Goal: Task Accomplishment & Management: Manage account settings

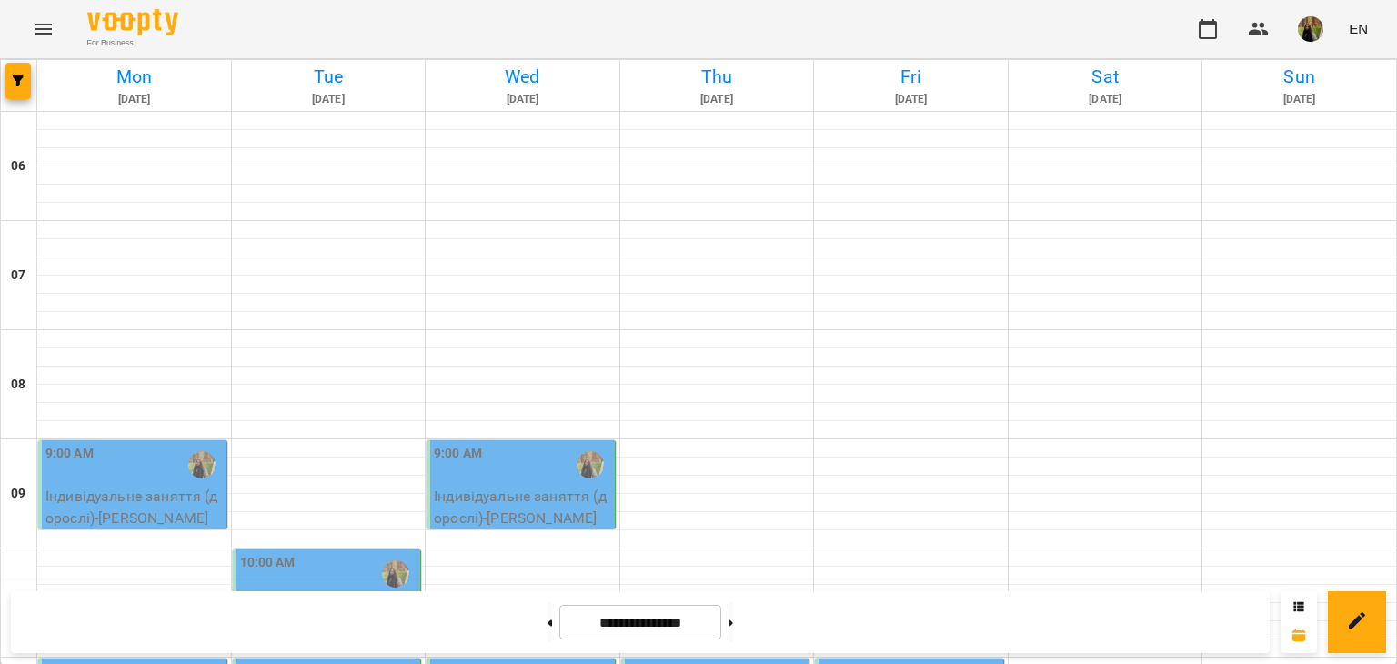
scroll to position [455, 0]
click at [548, 626] on button at bounding box center [550, 622] width 5 height 40
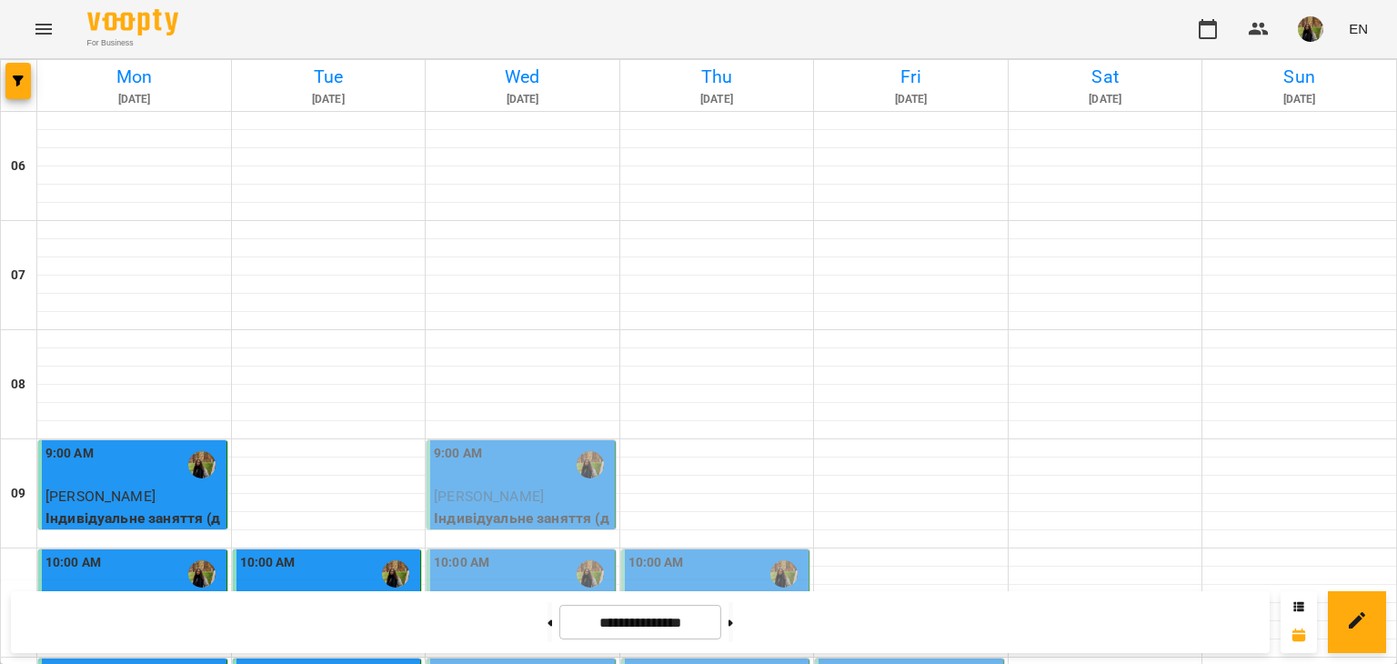
scroll to position [364, 0]
click at [733, 629] on button at bounding box center [731, 622] width 5 height 40
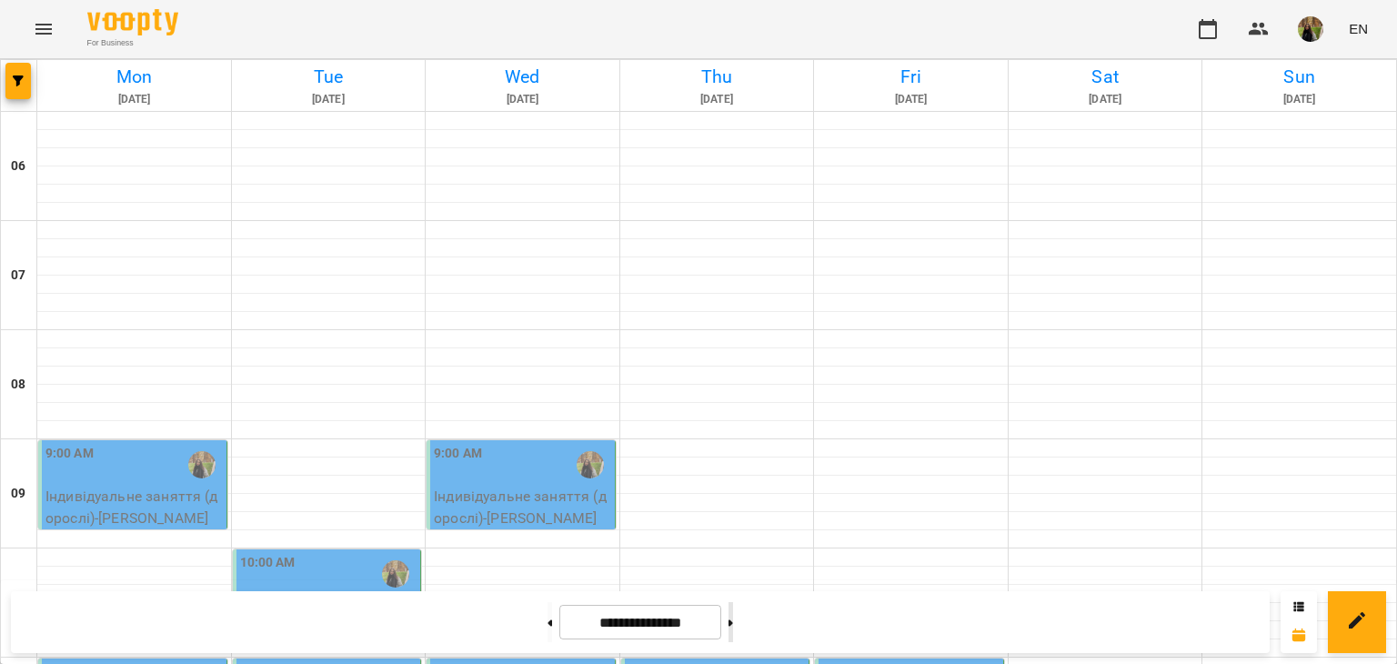
click at [733, 608] on button at bounding box center [731, 622] width 5 height 40
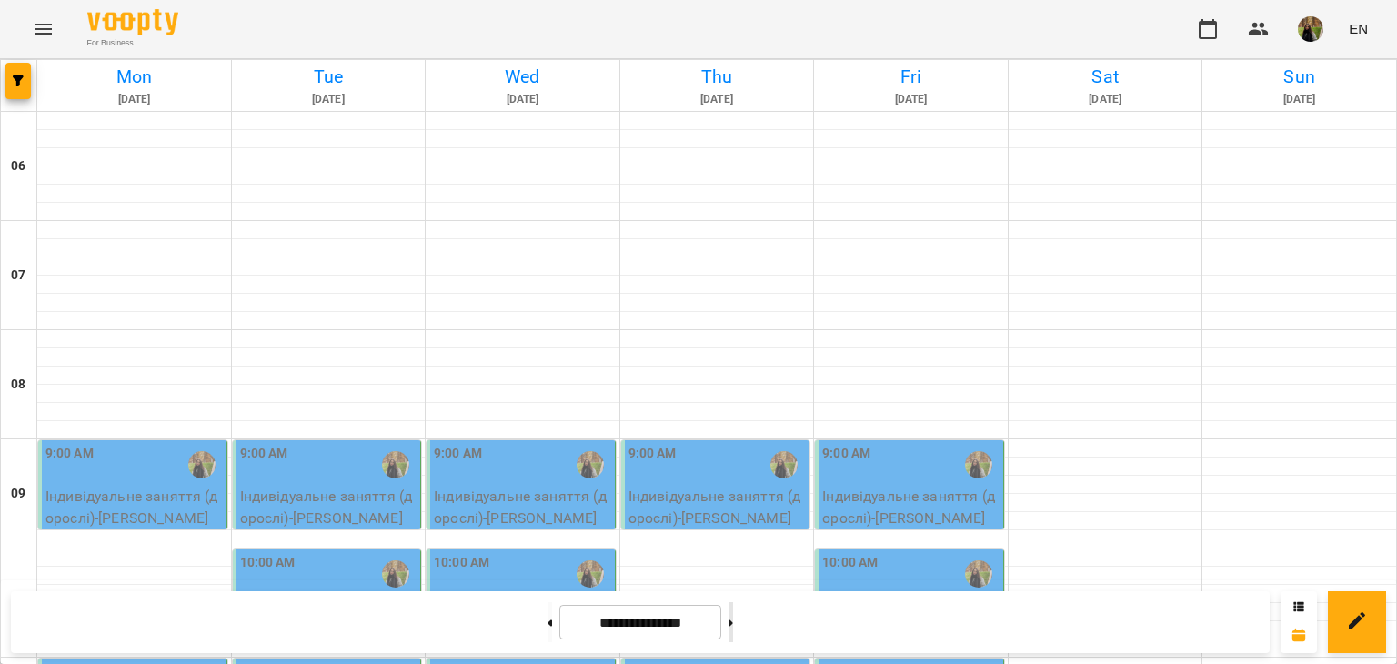
click at [733, 608] on button at bounding box center [731, 622] width 5 height 40
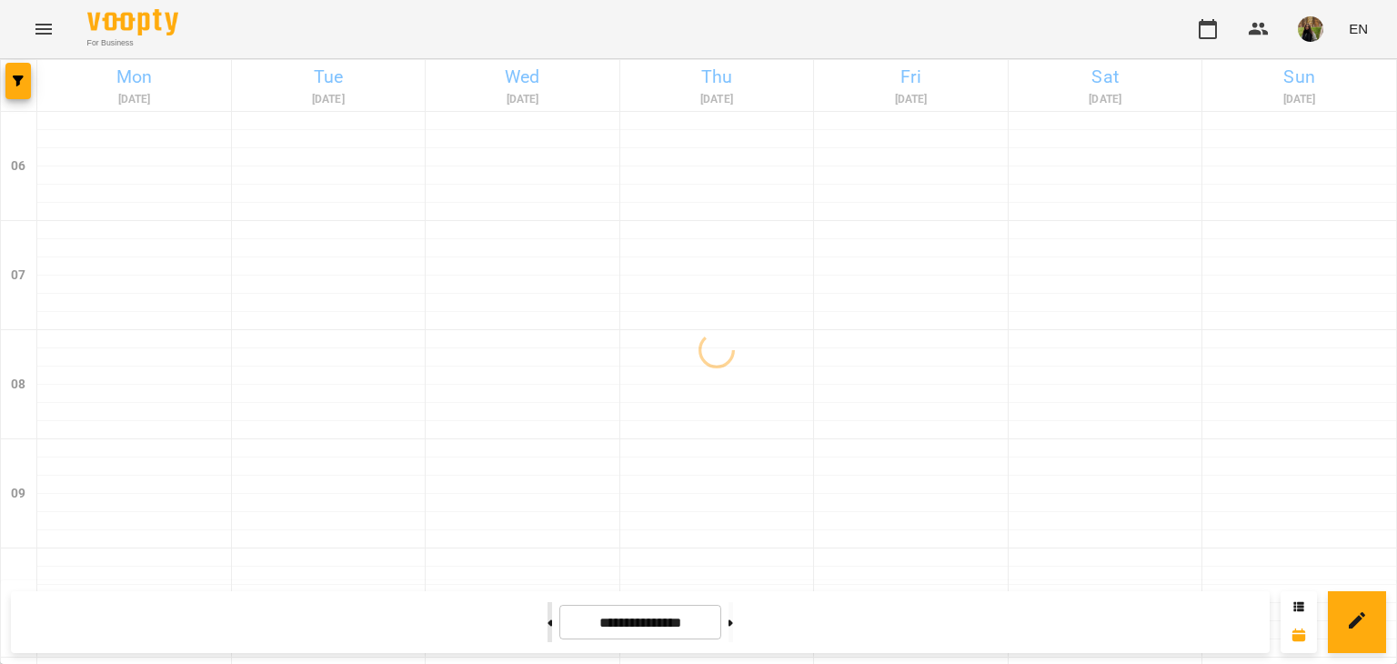
click at [548, 615] on button at bounding box center [550, 622] width 5 height 40
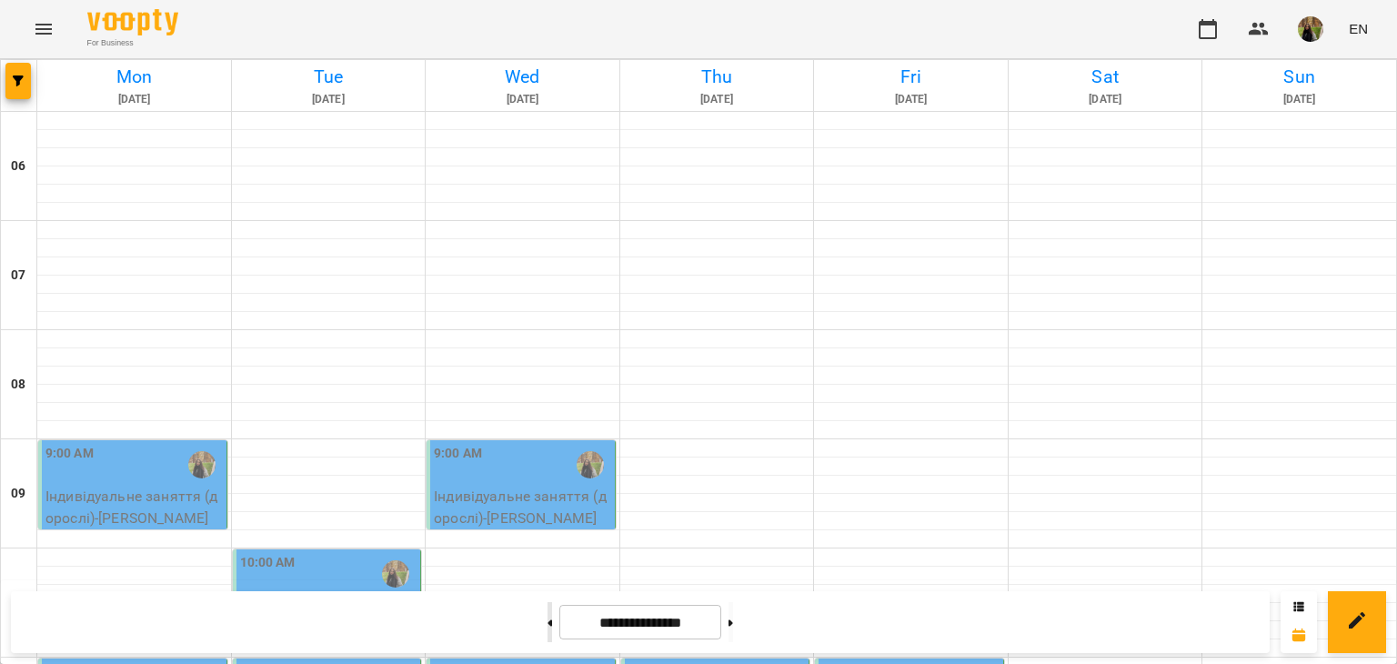
click at [548, 610] on button at bounding box center [550, 622] width 5 height 40
type input "**********"
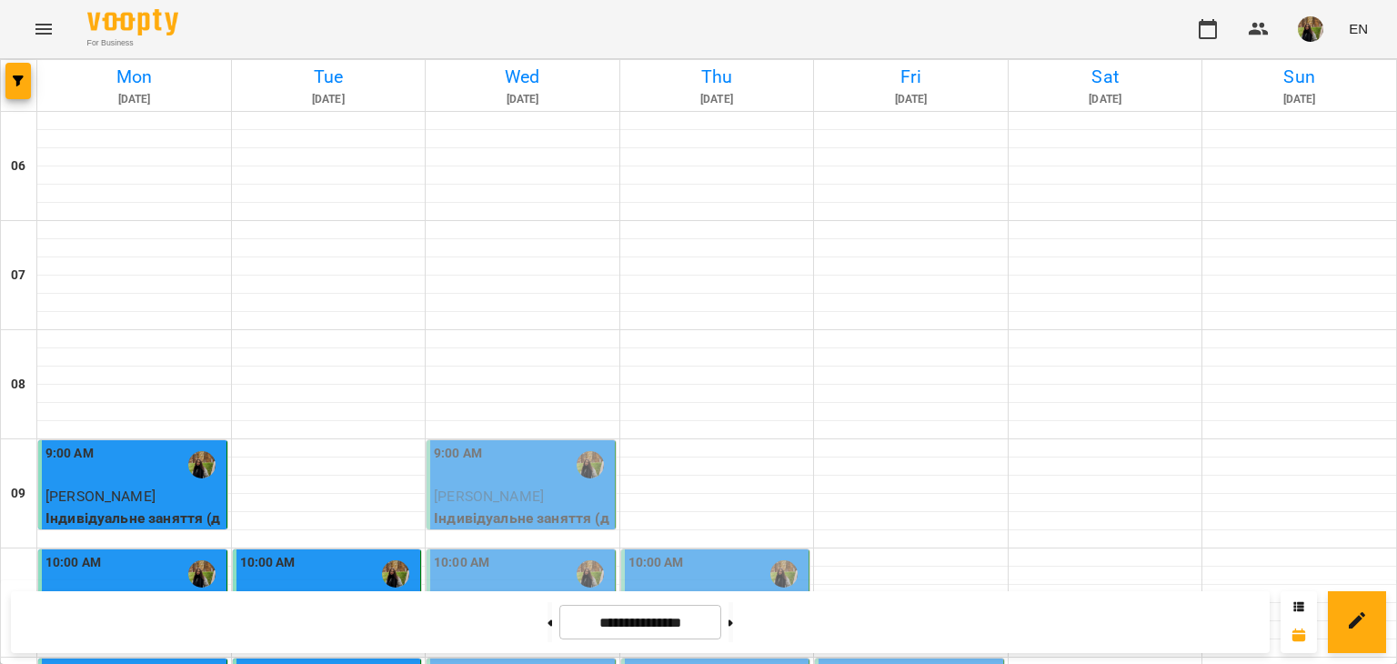
scroll to position [273, 0]
click at [512, 488] on span "[PERSON_NAME]" at bounding box center [489, 496] width 110 height 17
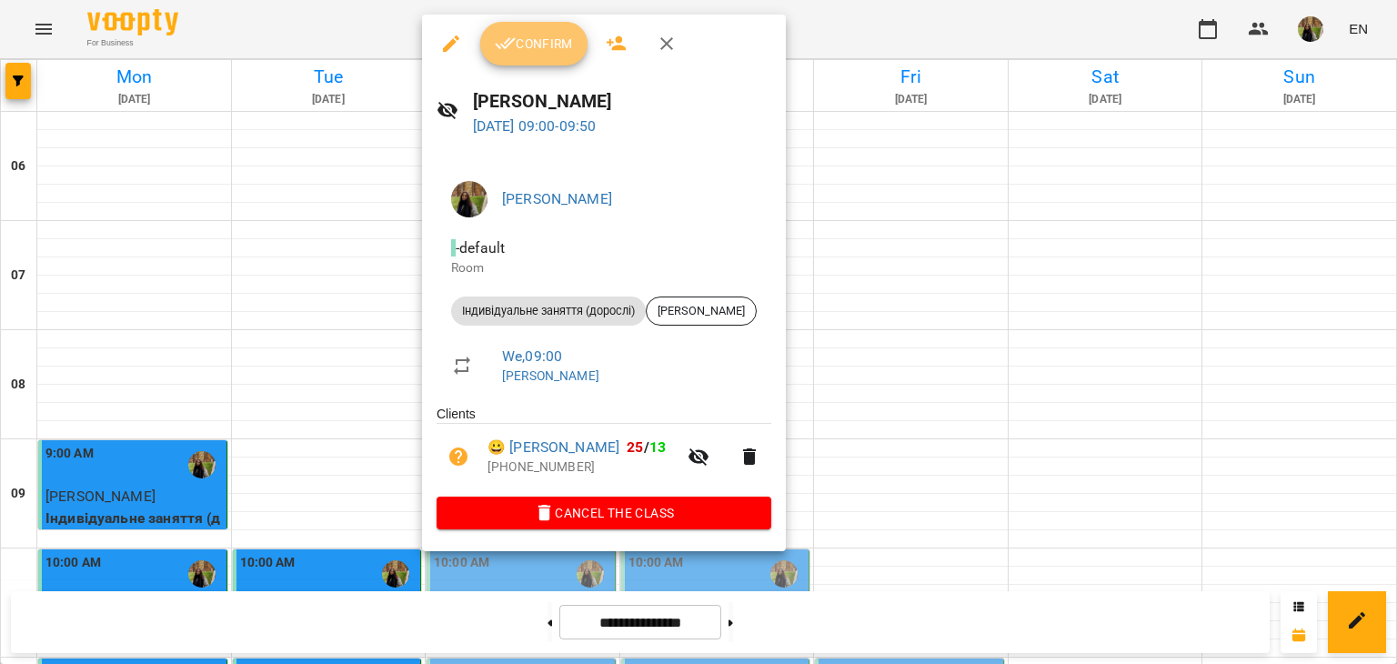
click at [530, 53] on span "Confirm" at bounding box center [534, 44] width 78 height 22
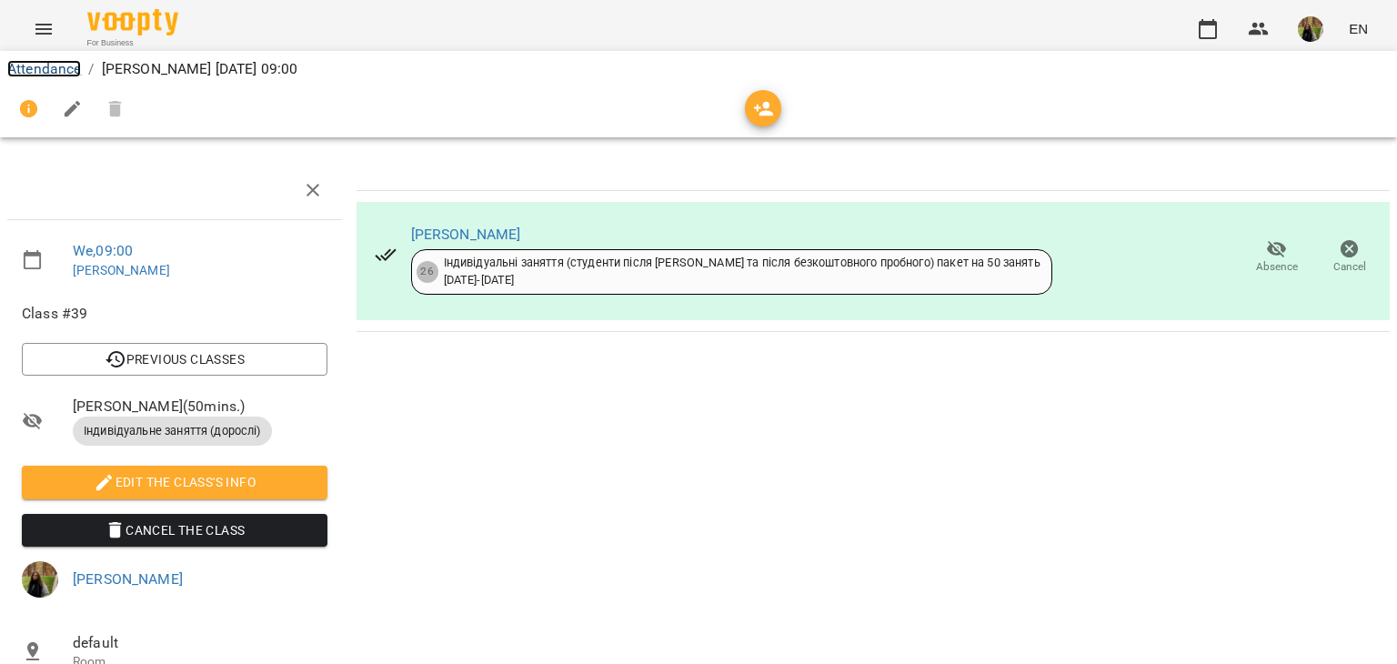
click at [40, 71] on link "Attendance" at bounding box center [44, 68] width 74 height 17
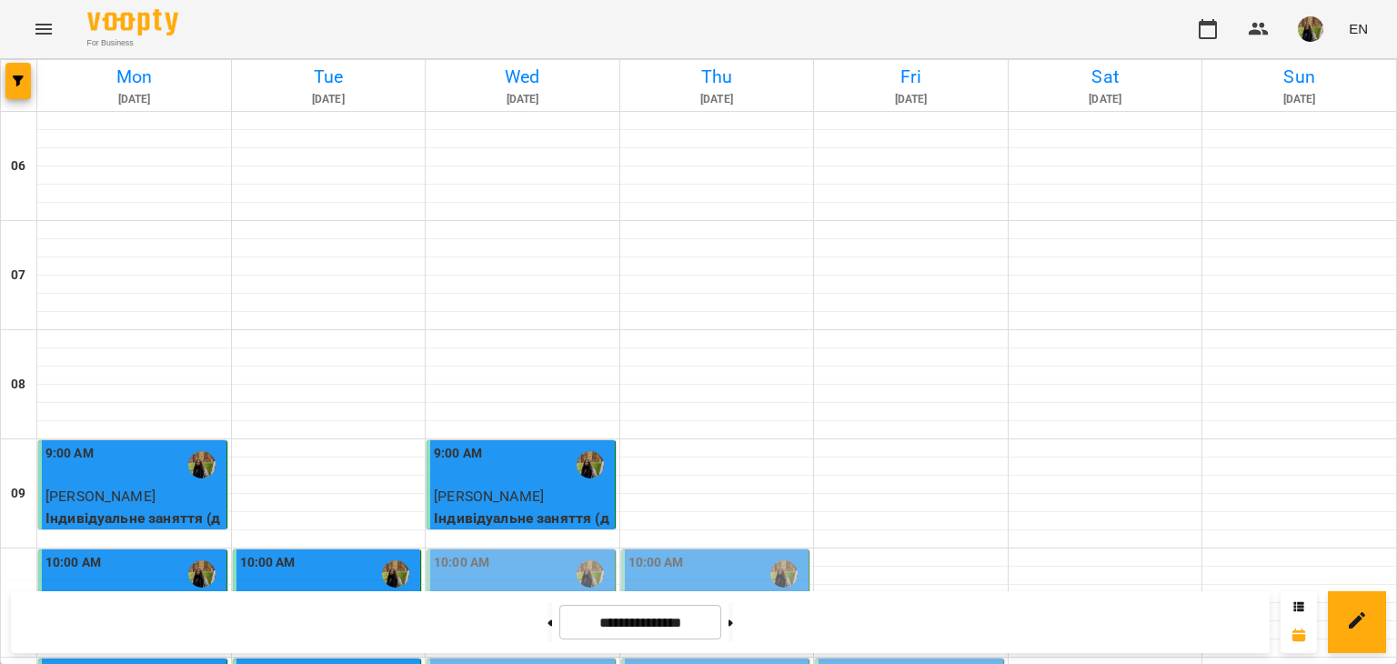
scroll to position [182, 0]
click at [544, 597] on span "[PERSON_NAME]" at bounding box center [489, 605] width 110 height 17
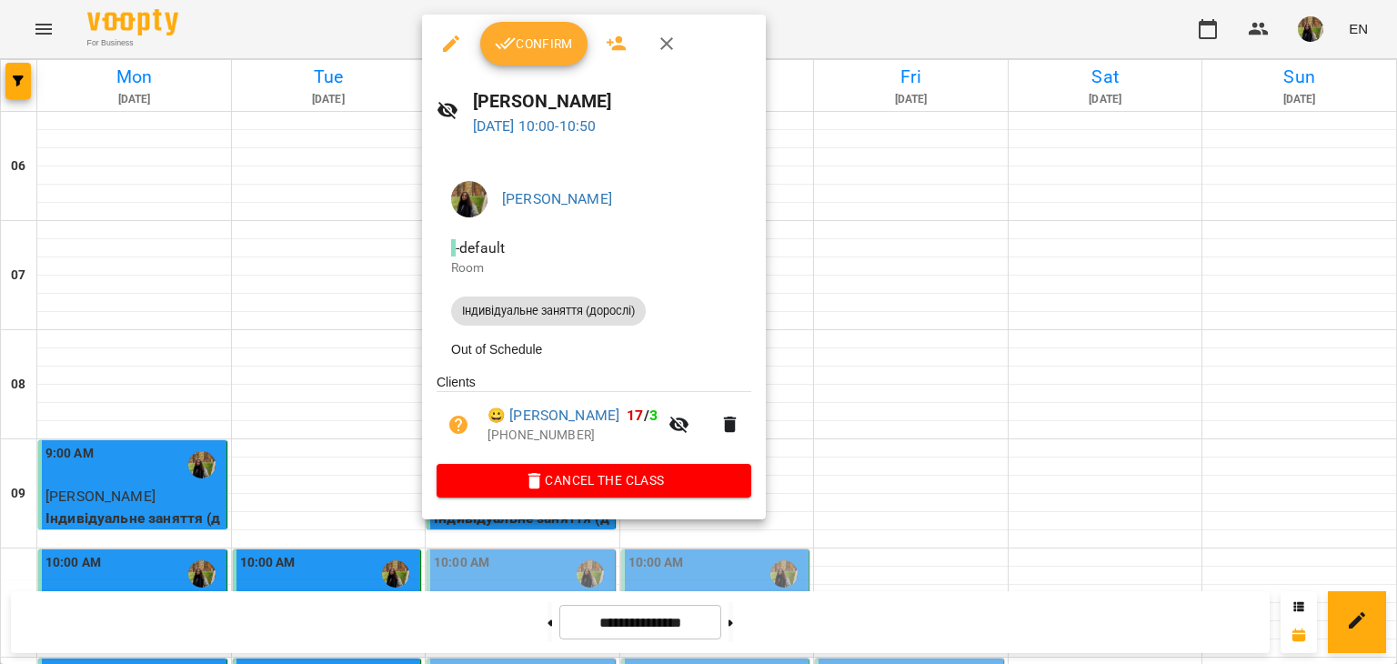
click at [670, 49] on icon "button" at bounding box center [667, 44] width 22 height 22
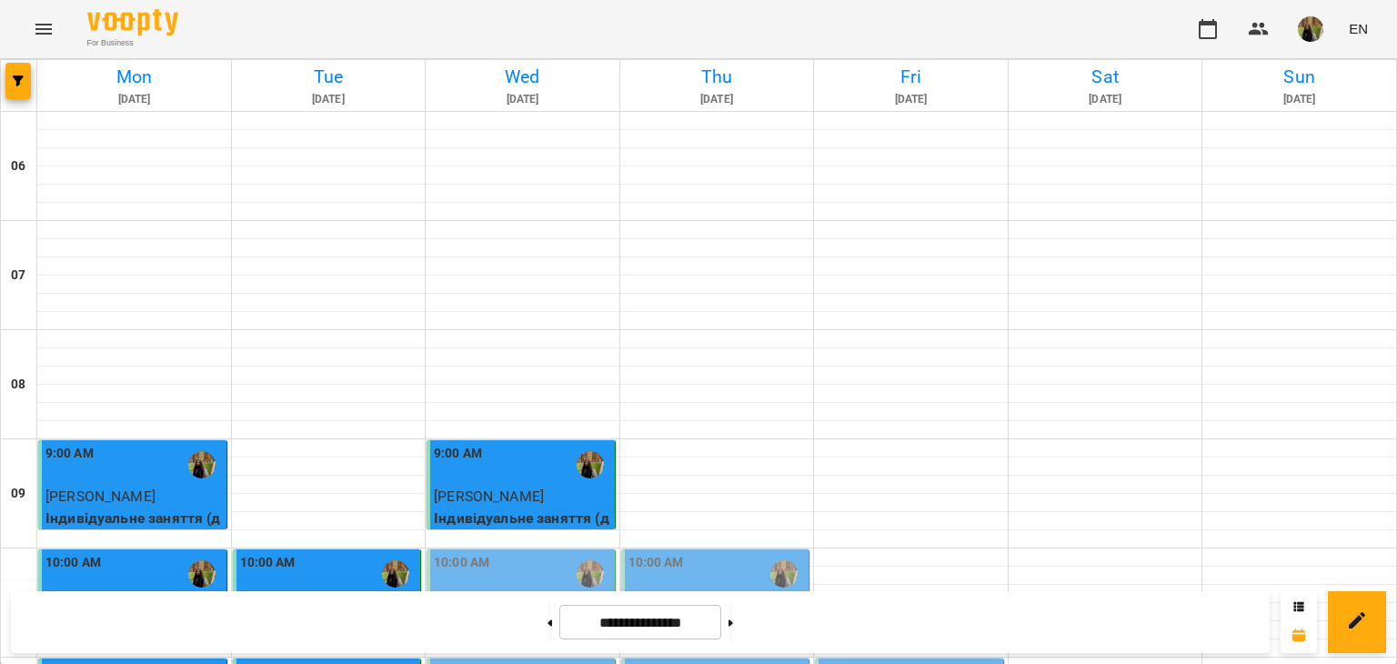
scroll to position [455, 0]
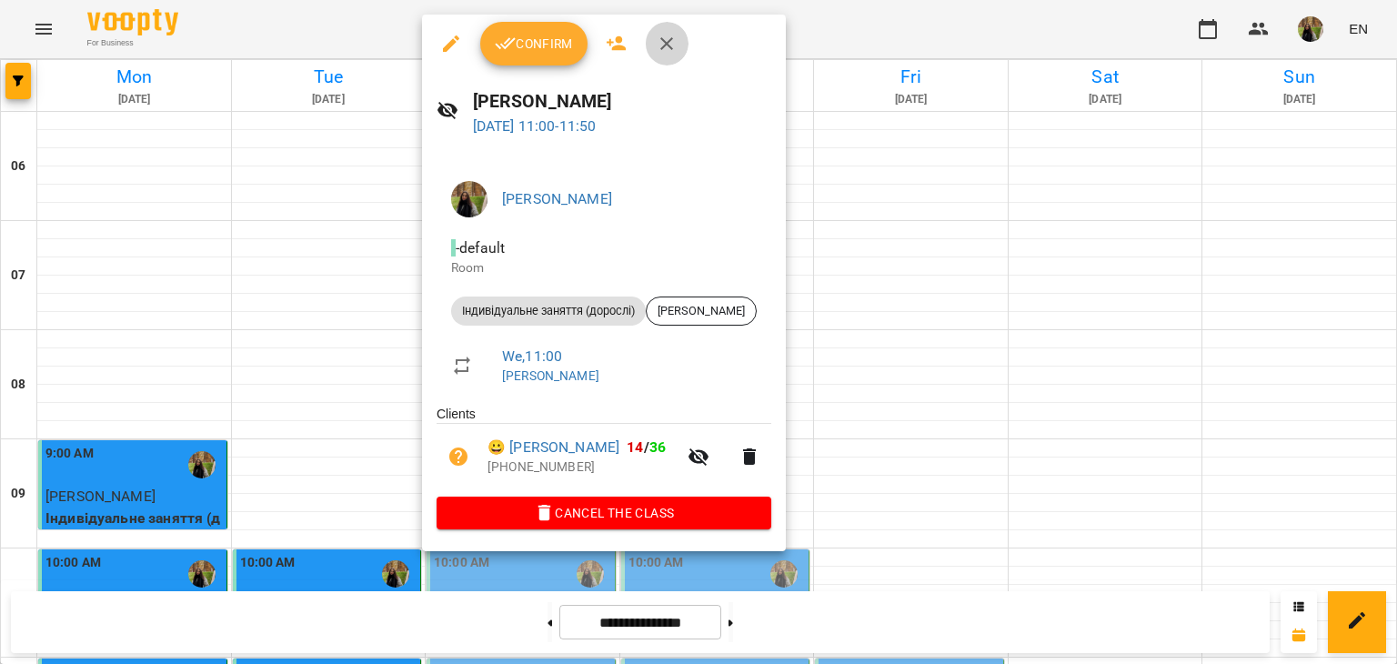
click at [673, 34] on icon "button" at bounding box center [667, 44] width 22 height 22
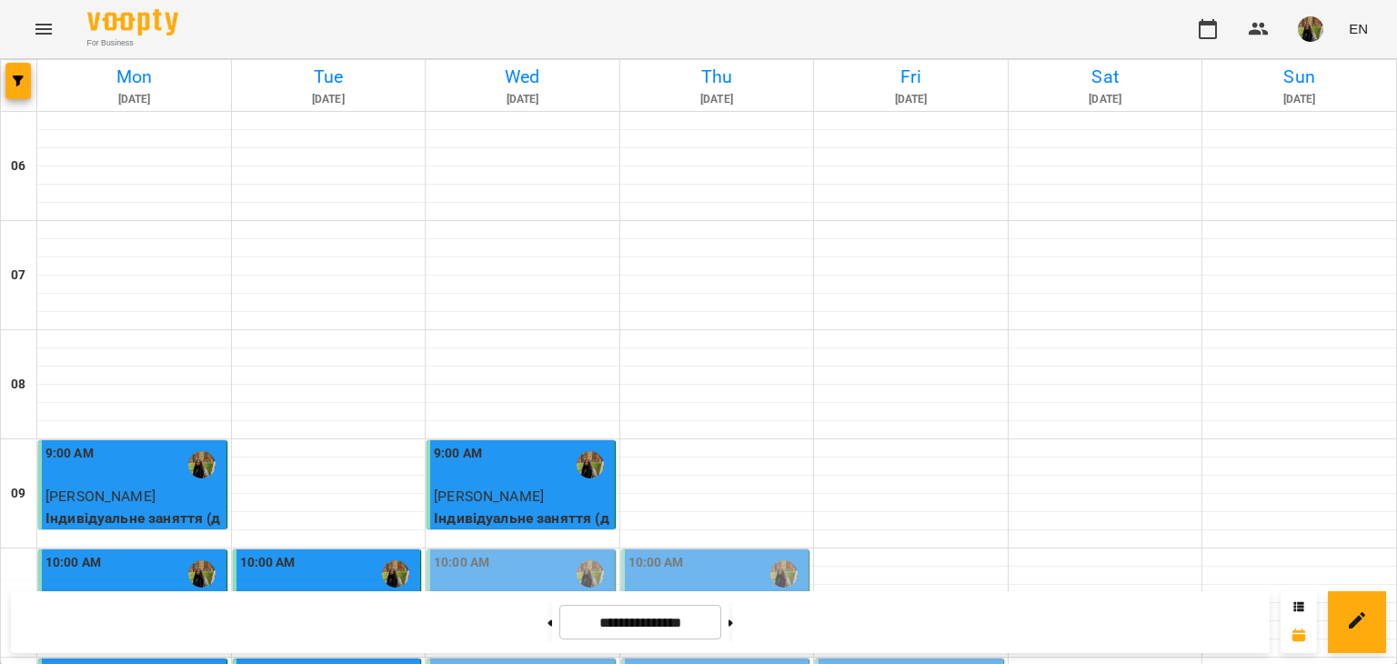
scroll to position [364, 0]
click at [712, 617] on p "Індивідуальне заняття (дорослі)" at bounding box center [717, 638] width 177 height 43
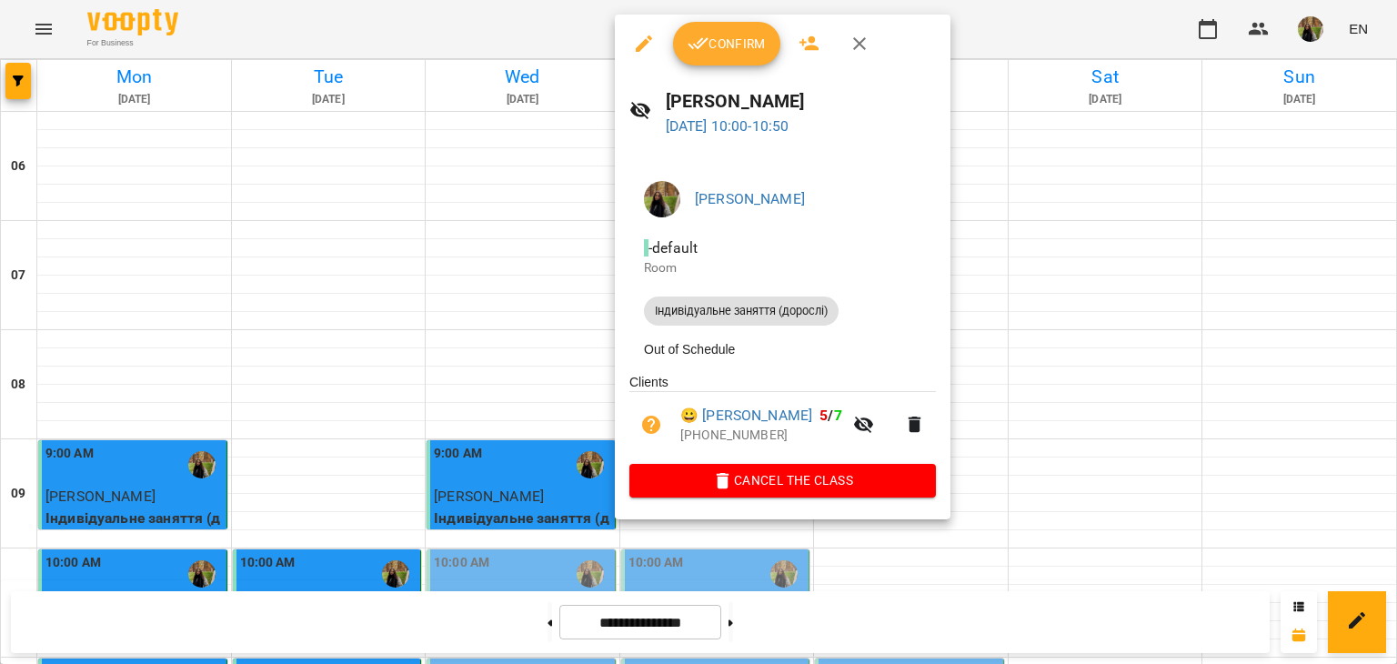
click at [855, 59] on button "button" at bounding box center [860, 44] width 44 height 44
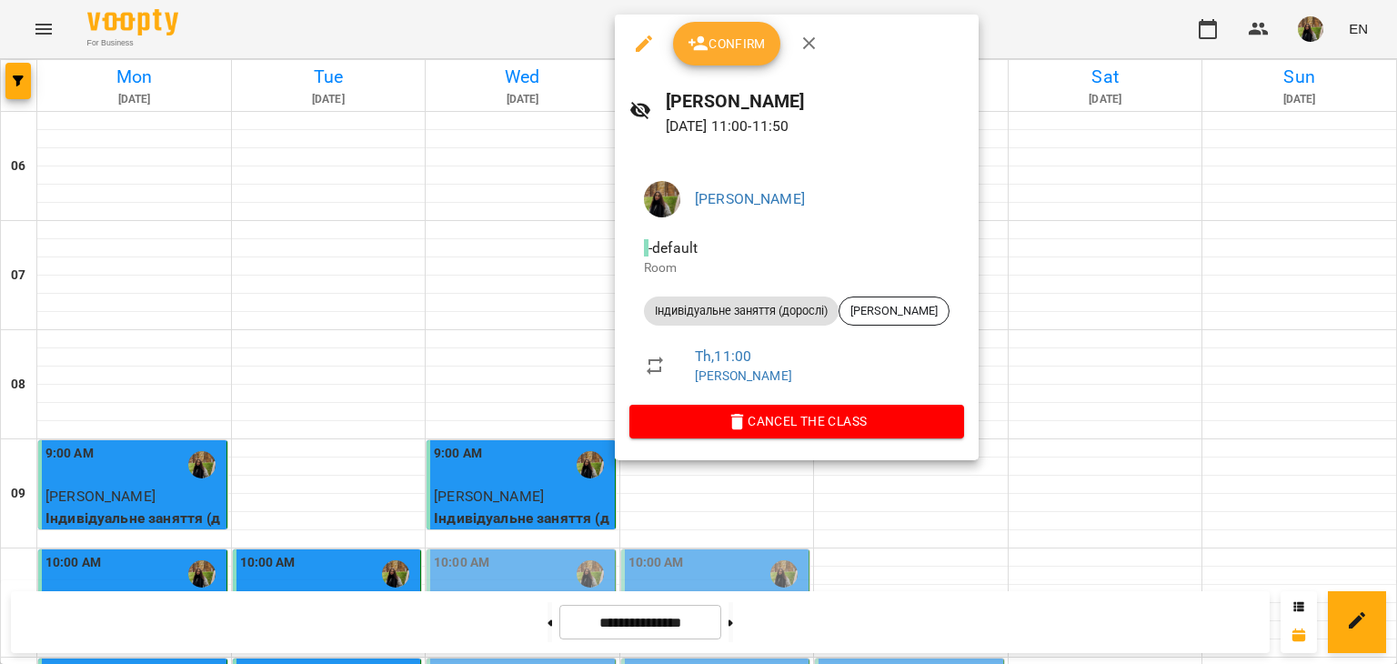
click at [817, 43] on icon "button" at bounding box center [810, 44] width 22 height 22
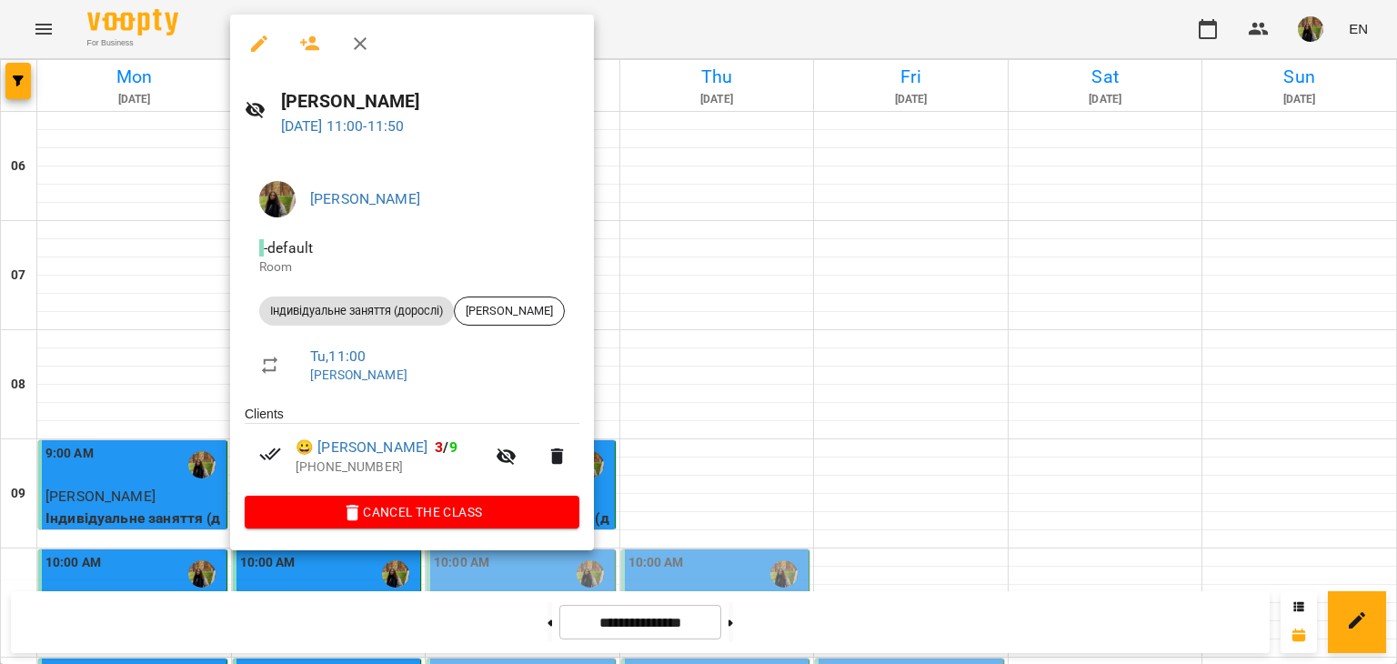
click at [356, 42] on icon "button" at bounding box center [360, 44] width 22 height 22
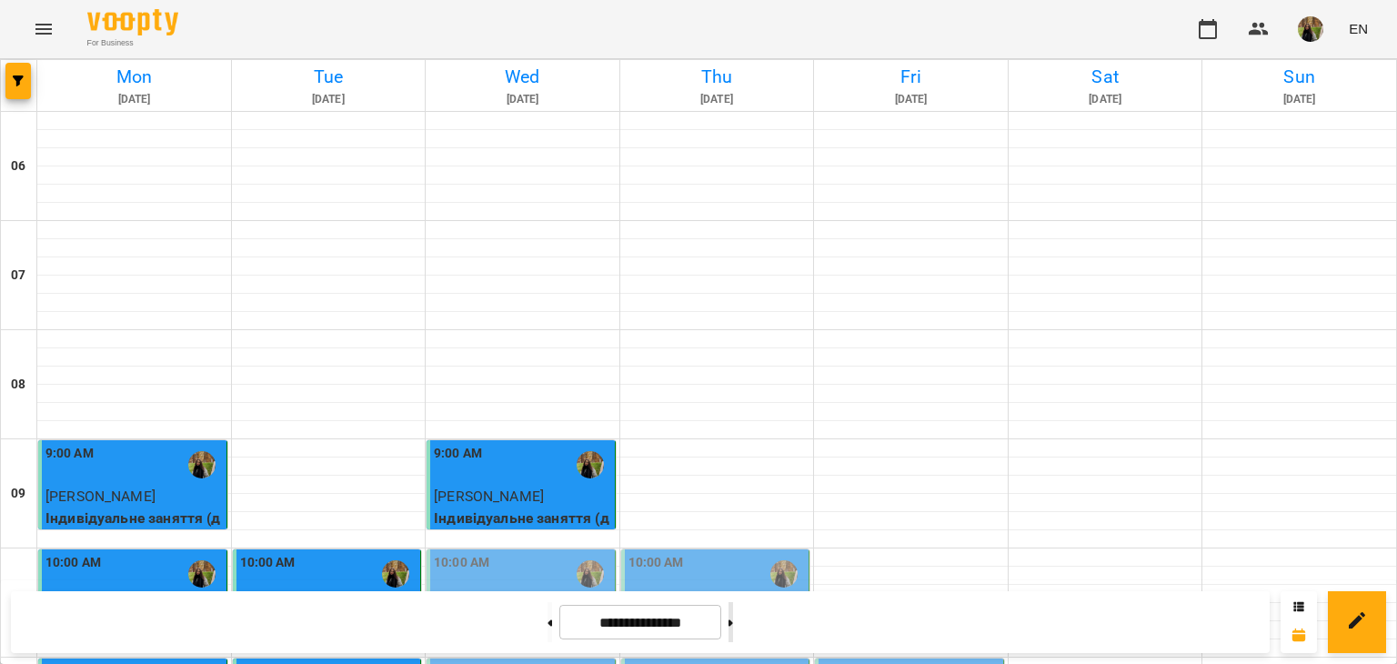
click at [733, 633] on button at bounding box center [731, 622] width 5 height 40
type input "**********"
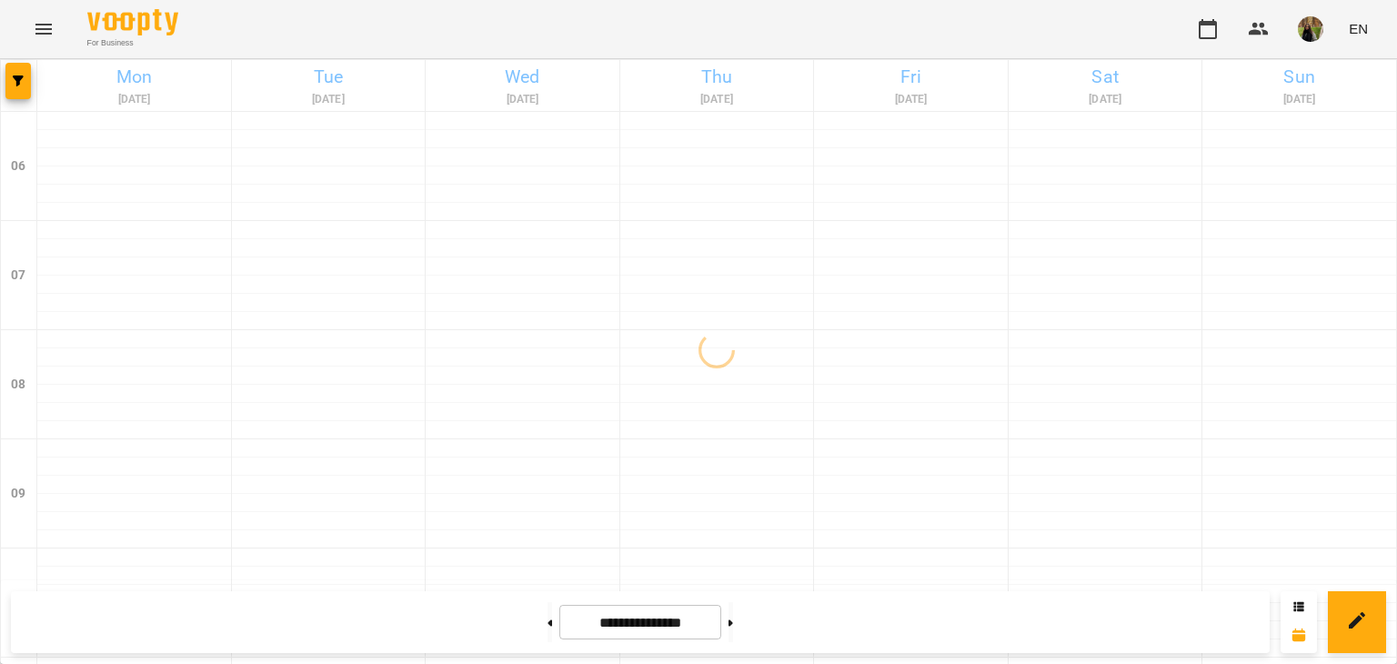
scroll to position [273, 0]
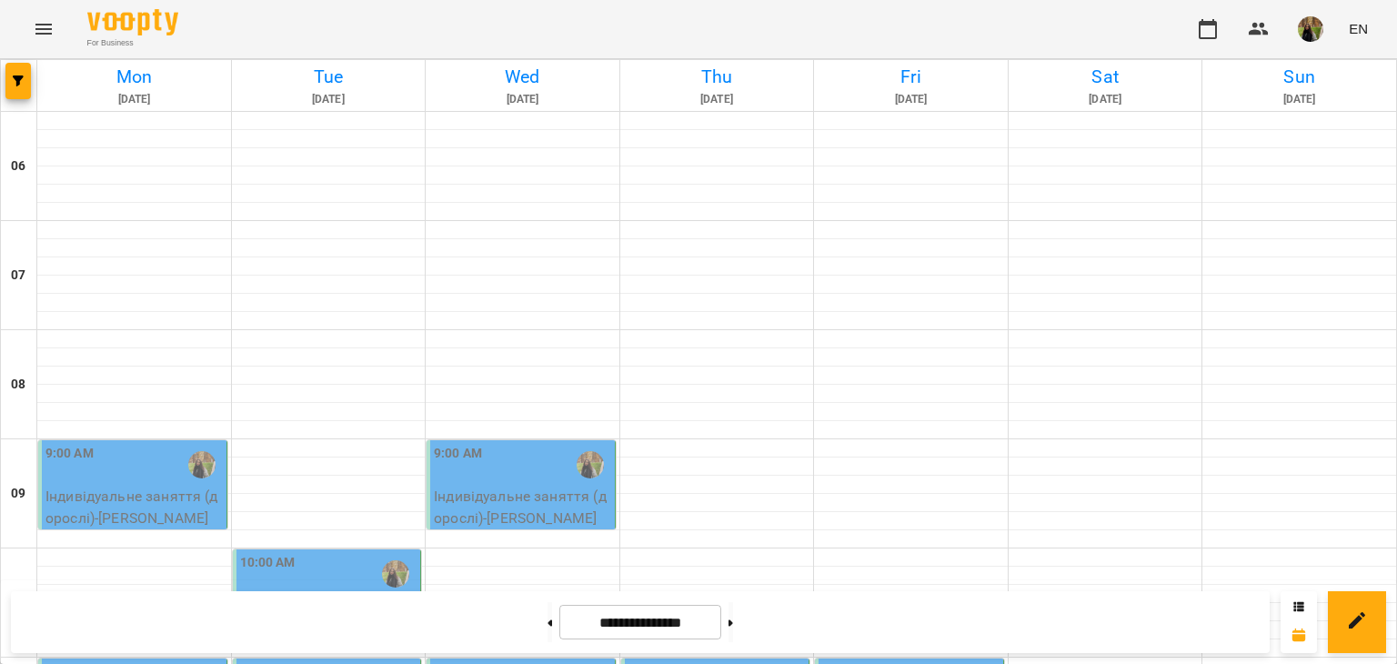
click at [125, 486] on p "Індивідуальне заняття (дорослі) - [PERSON_NAME]" at bounding box center [133, 507] width 177 height 43
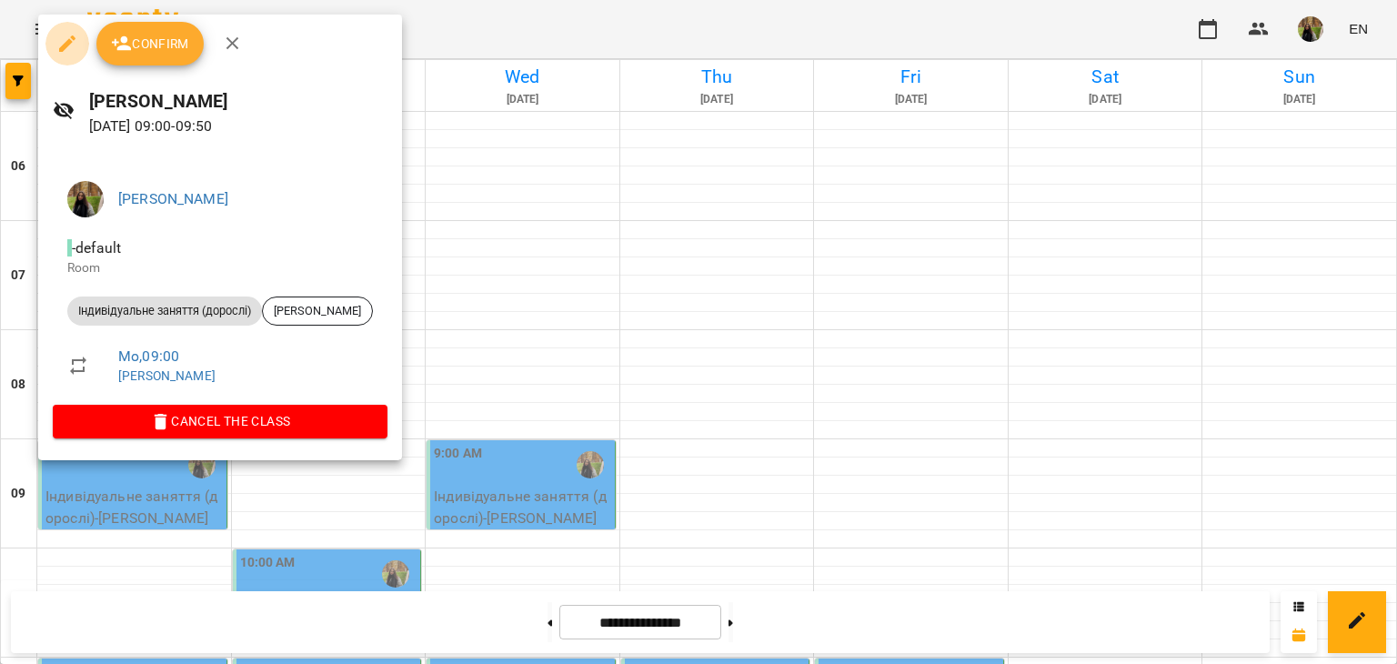
click at [64, 27] on button "button" at bounding box center [67, 44] width 44 height 44
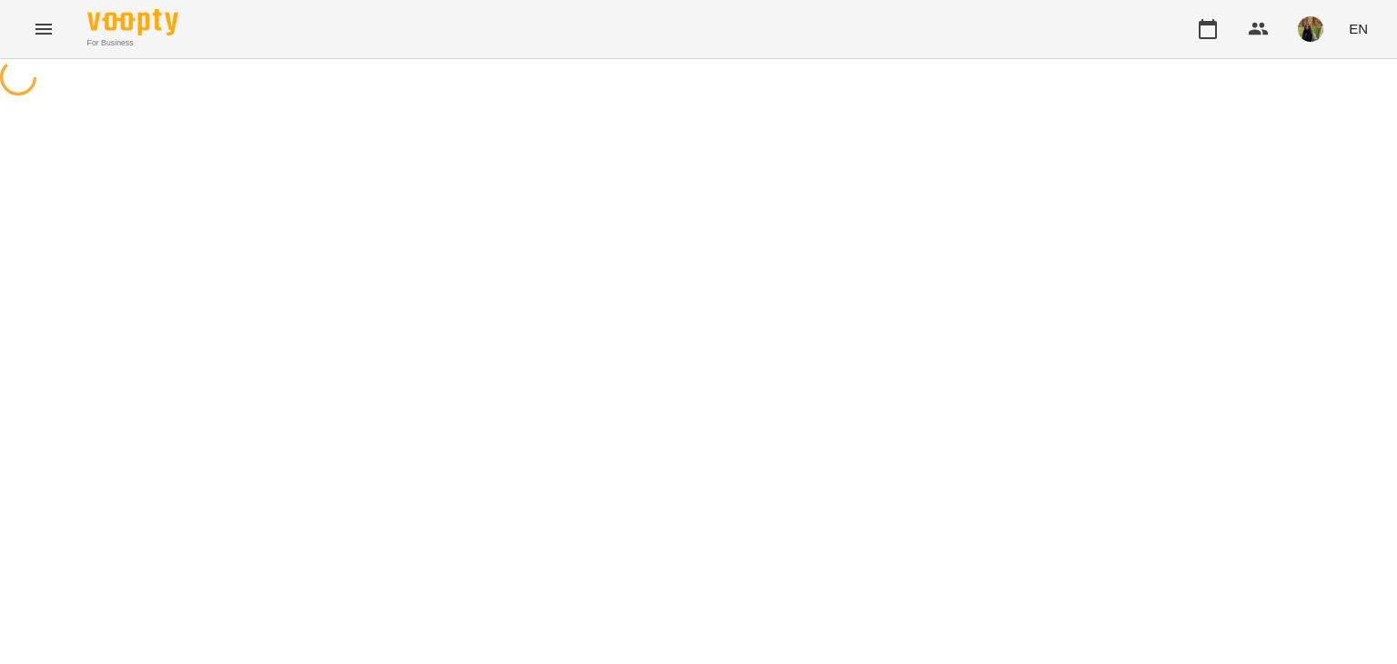
select select "**********"
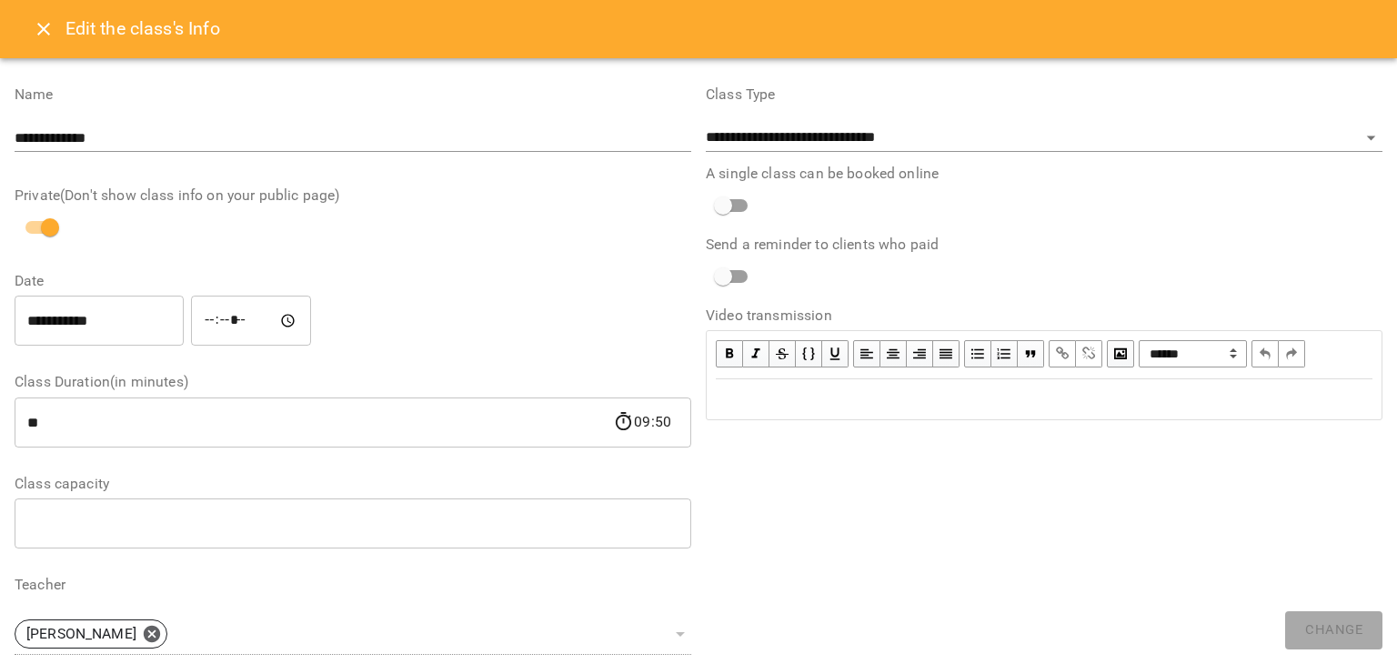
click at [149, 332] on input "**********" at bounding box center [99, 321] width 169 height 51
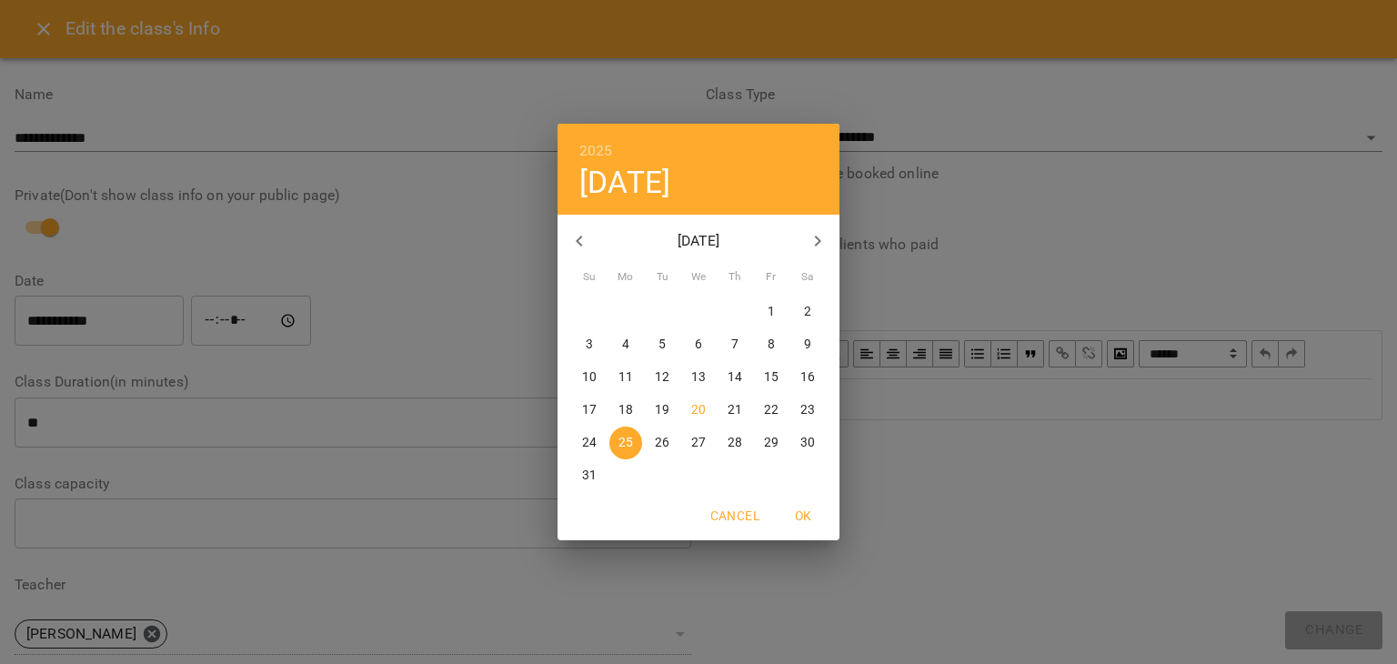
click at [733, 439] on p "28" at bounding box center [735, 443] width 15 height 18
type input "**********"
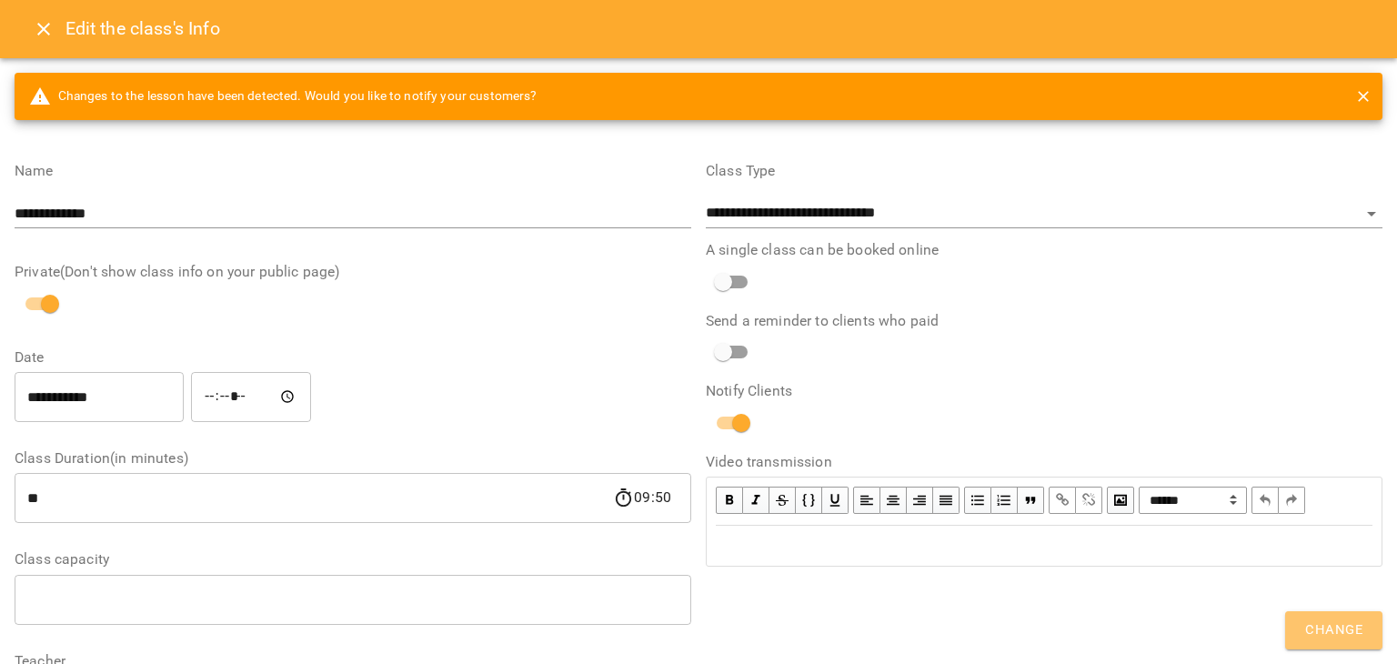
click at [1339, 640] on span "Change" at bounding box center [1334, 631] width 57 height 24
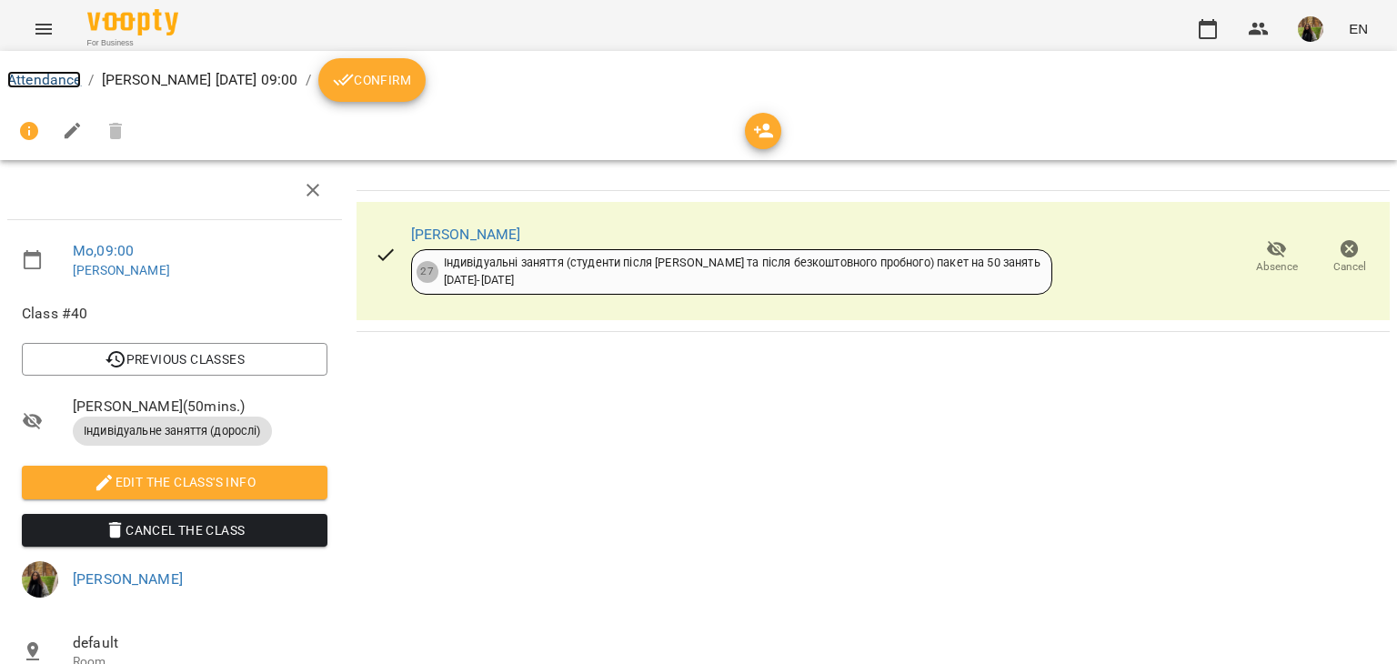
click at [47, 71] on link "Attendance" at bounding box center [44, 79] width 74 height 17
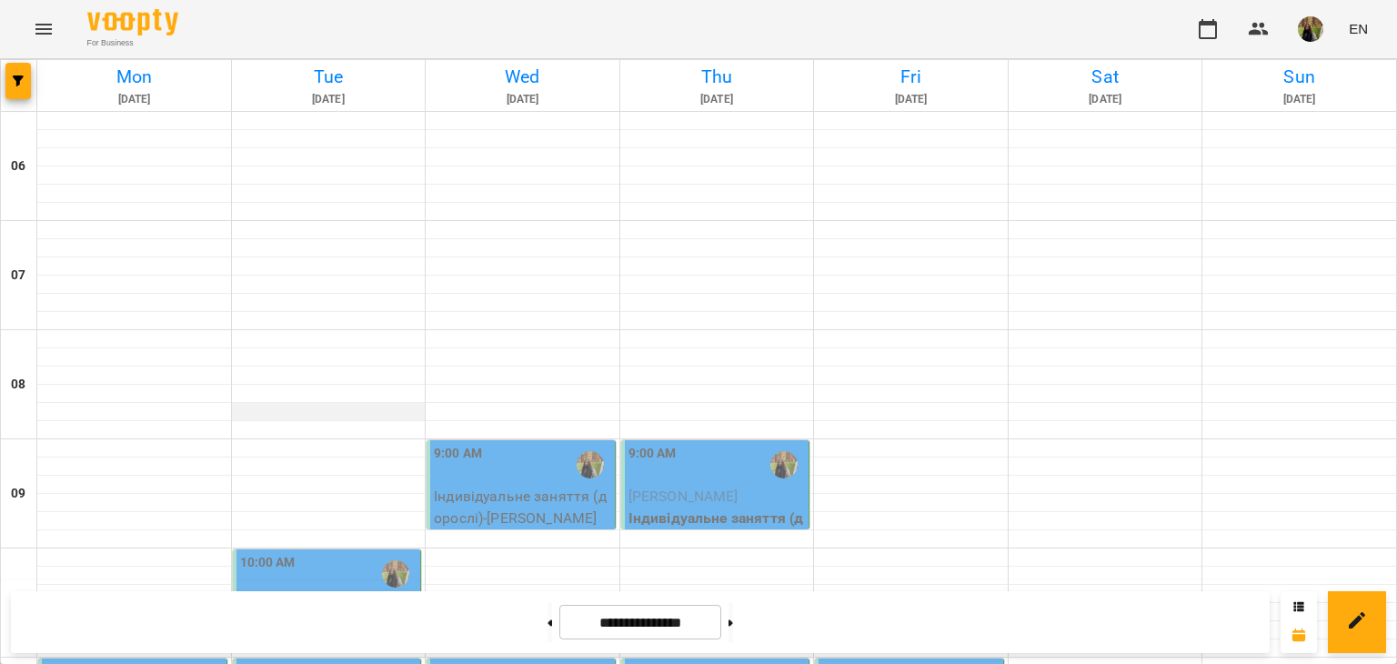
scroll to position [637, 0]
click at [733, 635] on button at bounding box center [731, 622] width 5 height 40
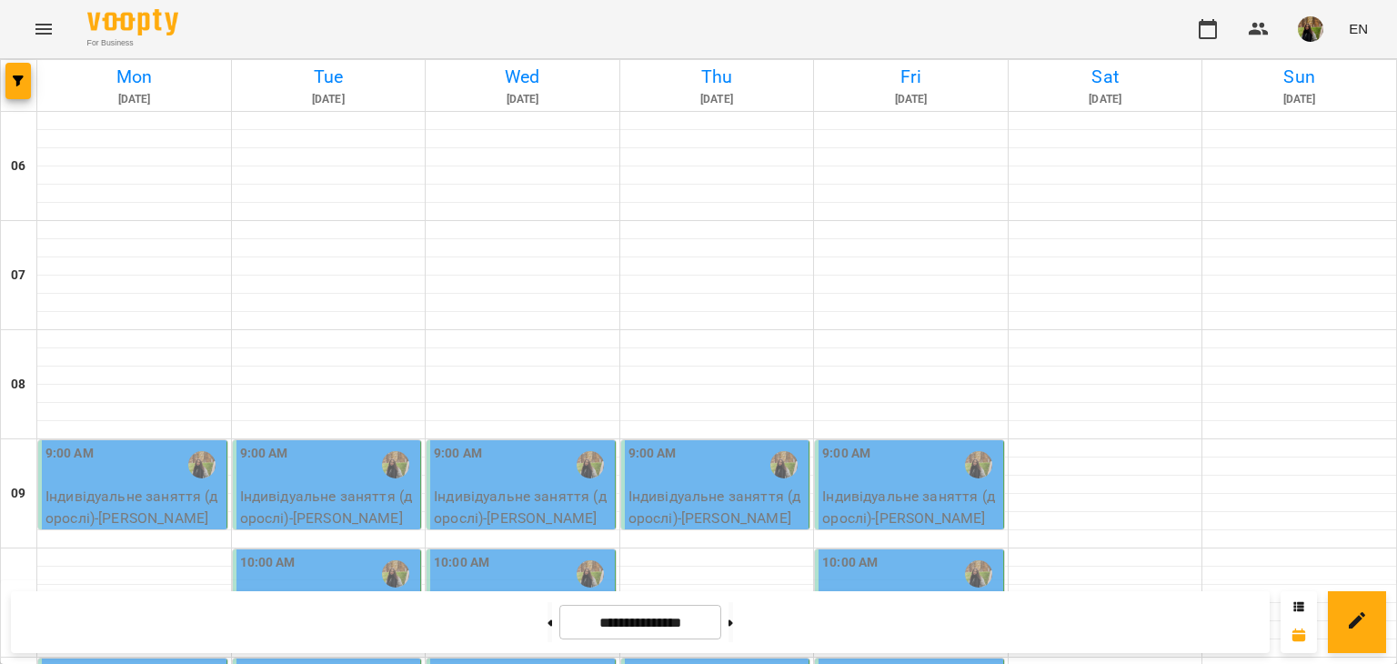
scroll to position [273, 0]
click at [548, 628] on button at bounding box center [550, 622] width 5 height 40
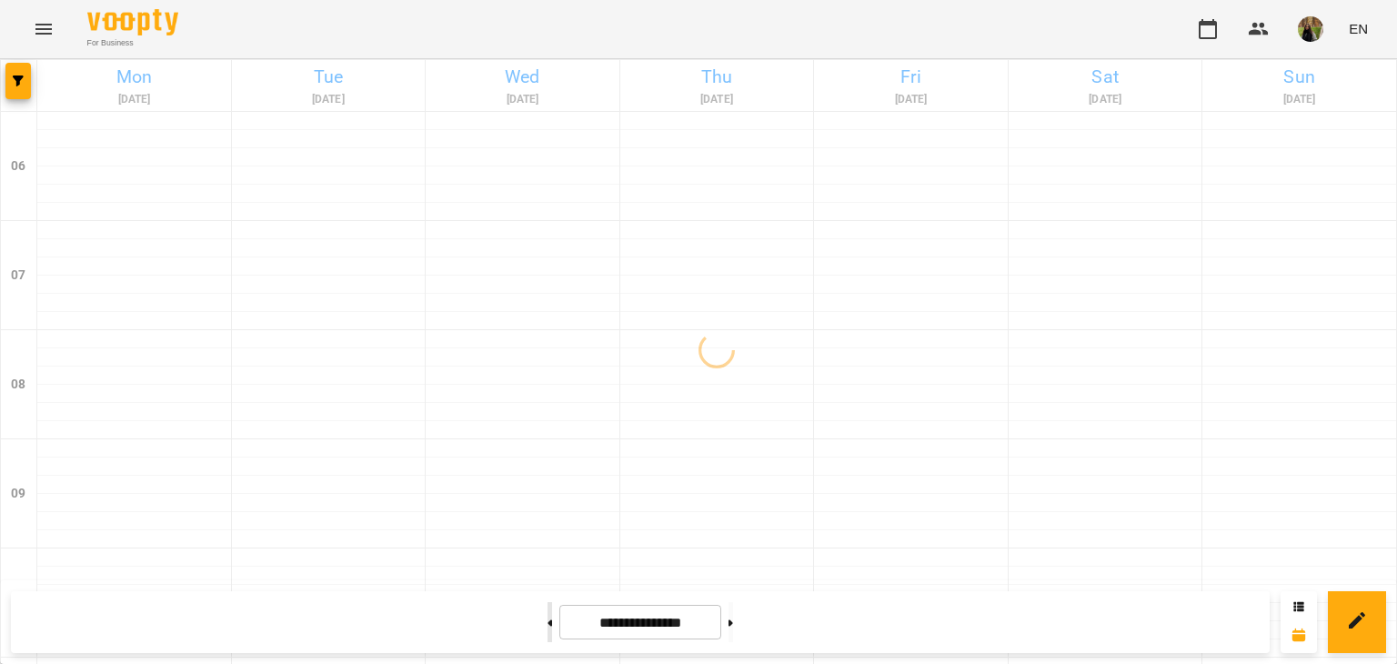
click at [548, 628] on button at bounding box center [550, 622] width 5 height 40
type input "**********"
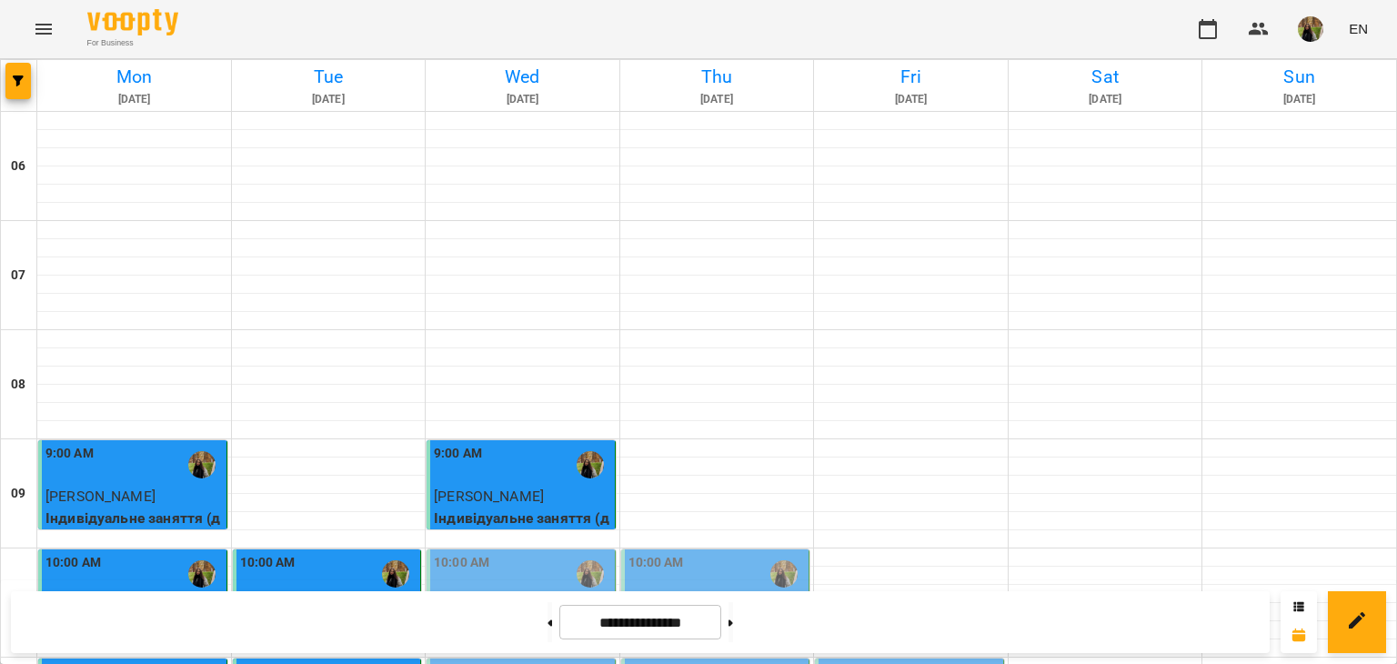
click at [544, 597] on span "[PERSON_NAME]" at bounding box center [489, 605] width 110 height 17
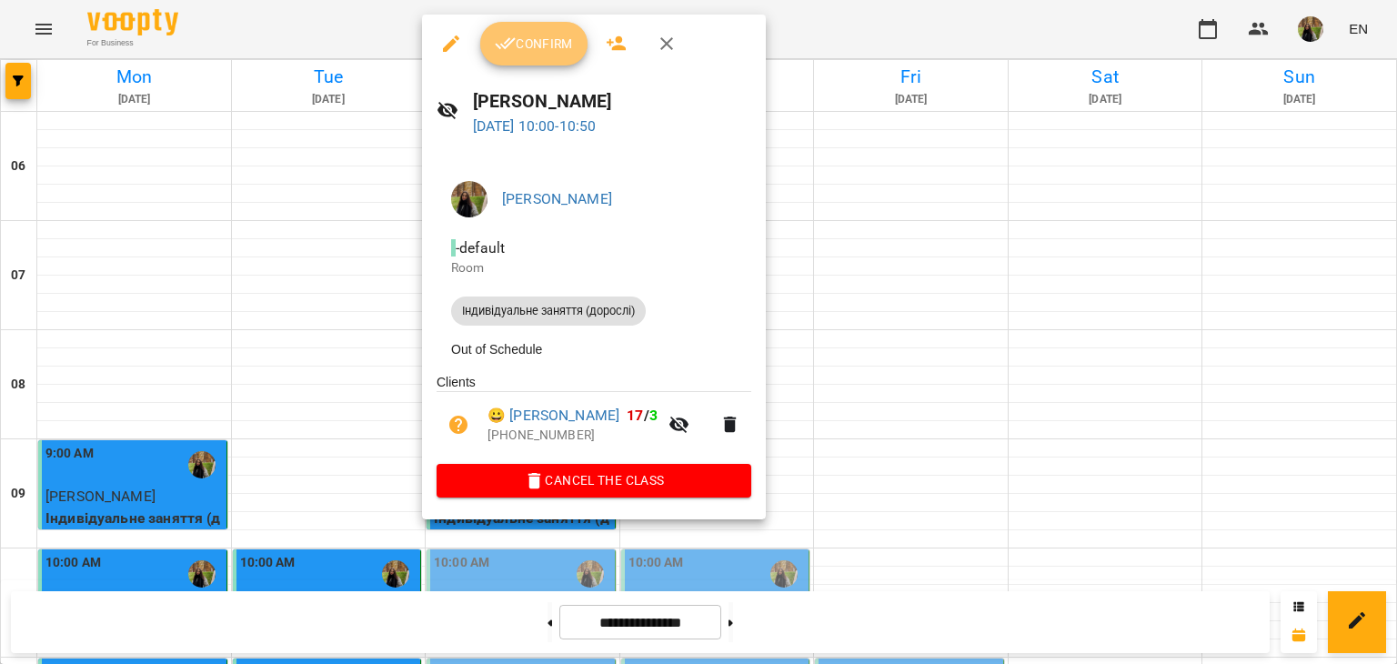
click at [539, 43] on span "Confirm" at bounding box center [534, 44] width 78 height 22
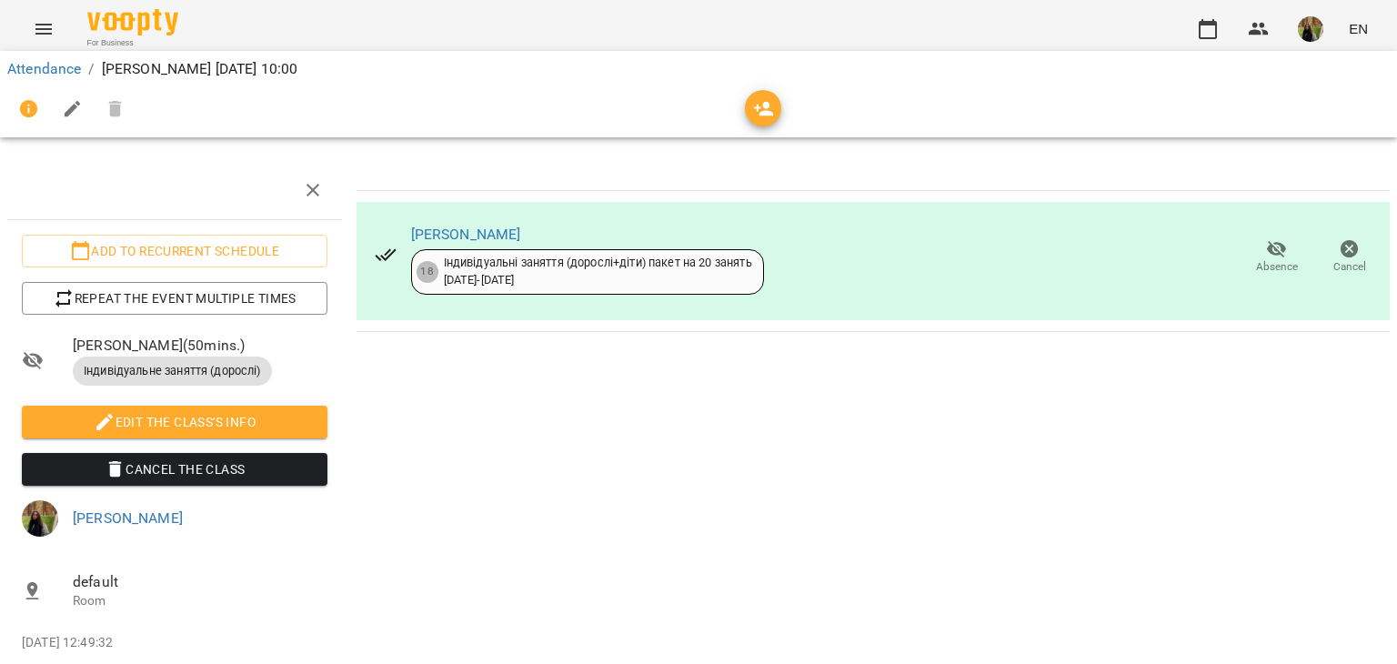
click at [81, 72] on ol "Attendance / [PERSON_NAME][DATE] 10:00" at bounding box center [698, 69] width 1383 height 22
click at [58, 68] on link "Attendance" at bounding box center [44, 68] width 74 height 17
